Goal: Task Accomplishment & Management: Manage account settings

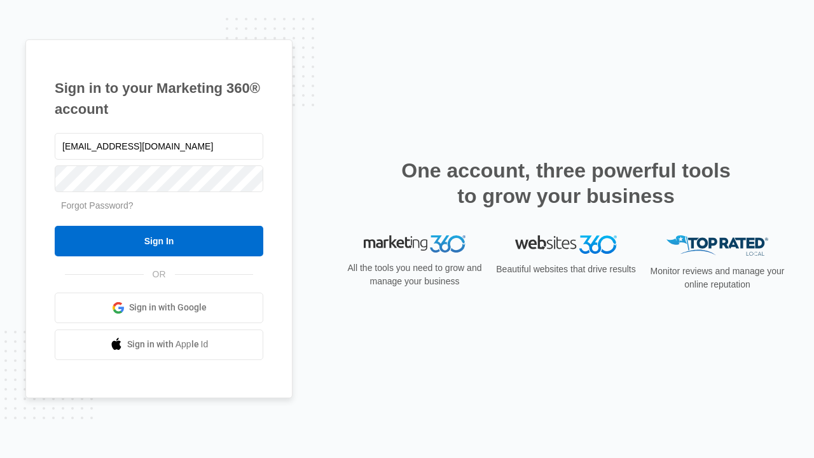
type input "[EMAIL_ADDRESS][DOMAIN_NAME]"
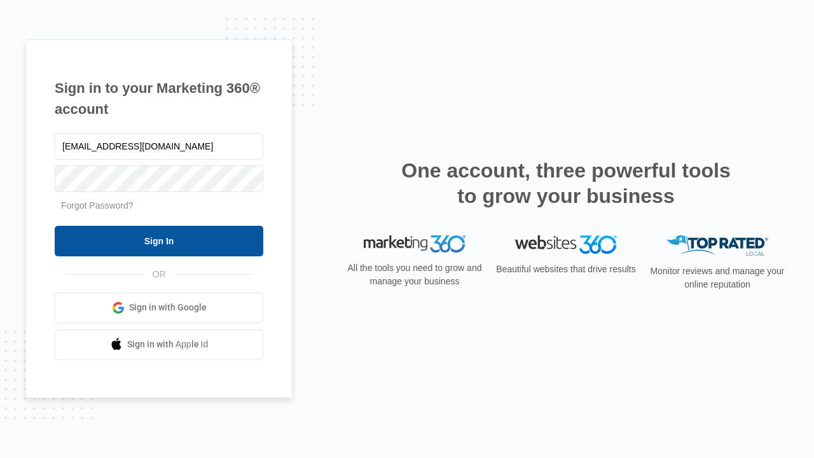
click at [159, 240] on input "Sign In" at bounding box center [159, 241] width 209 height 31
